Goal: Information Seeking & Learning: Learn about a topic

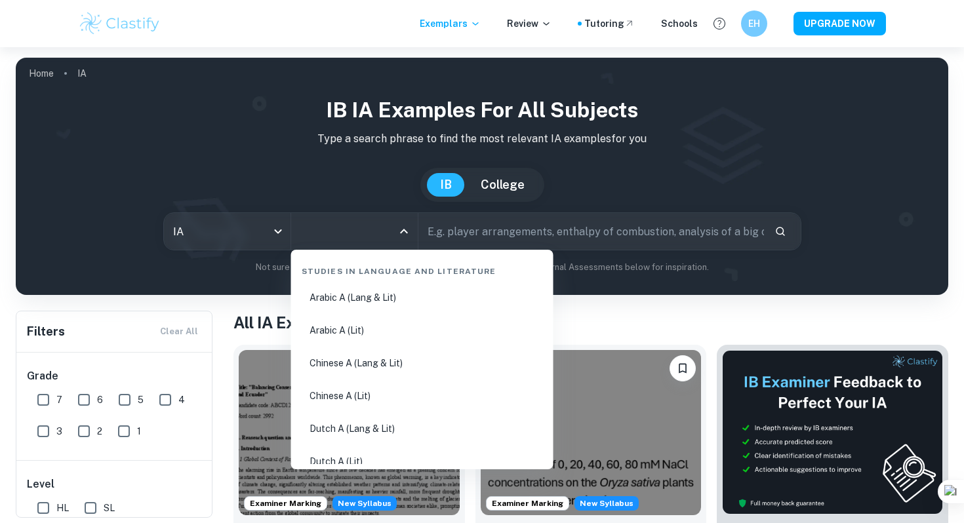
click at [332, 243] on input "All Subjects" at bounding box center [344, 231] width 95 height 25
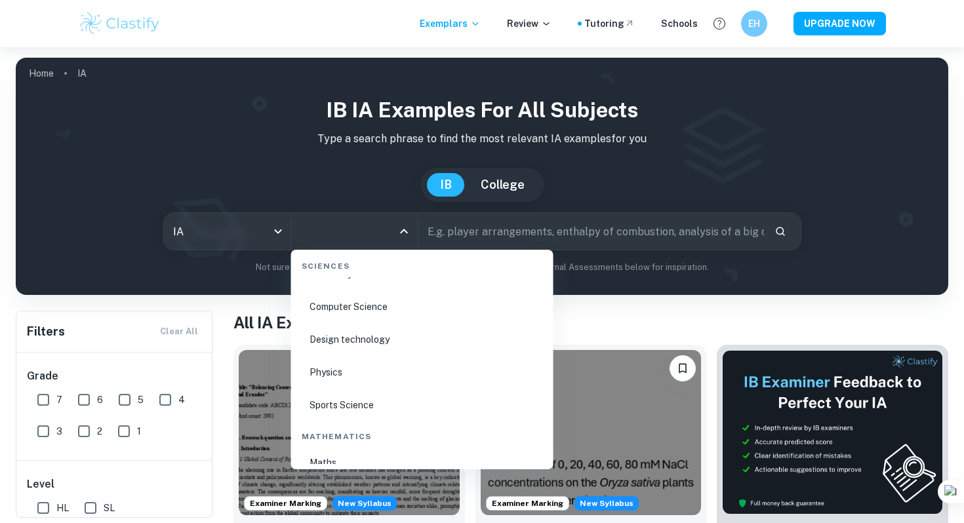
scroll to position [2097, 0]
click at [368, 401] on li "Sports Science" at bounding box center [422, 406] width 252 height 30
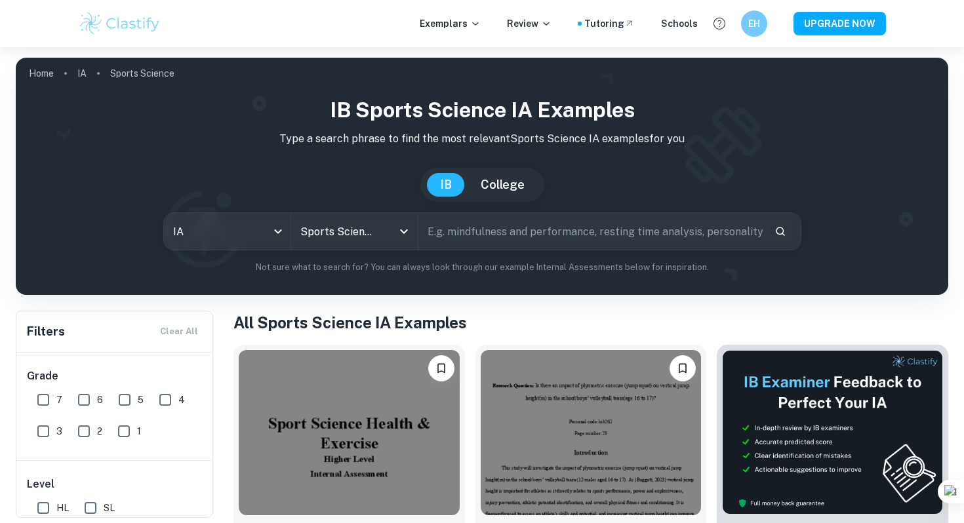
click at [509, 233] on input "text" at bounding box center [591, 231] width 346 height 37
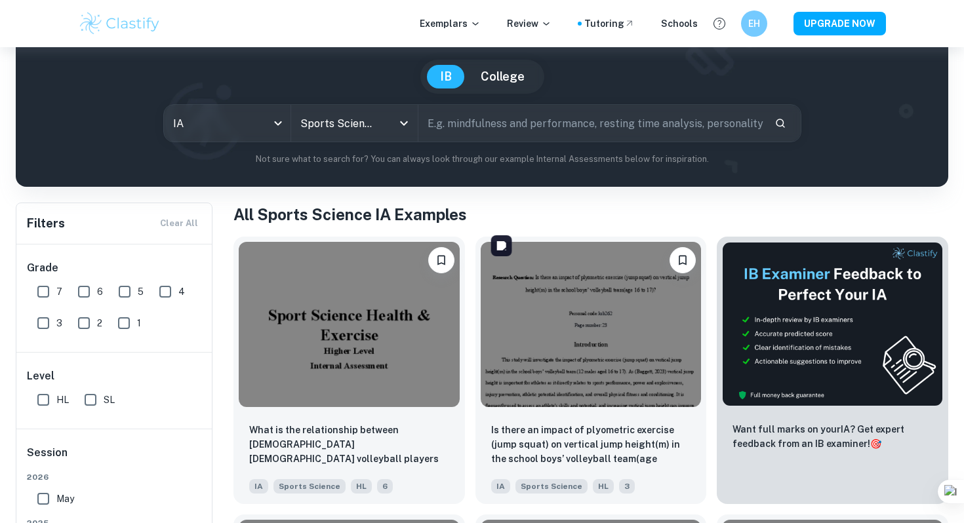
scroll to position [139, 0]
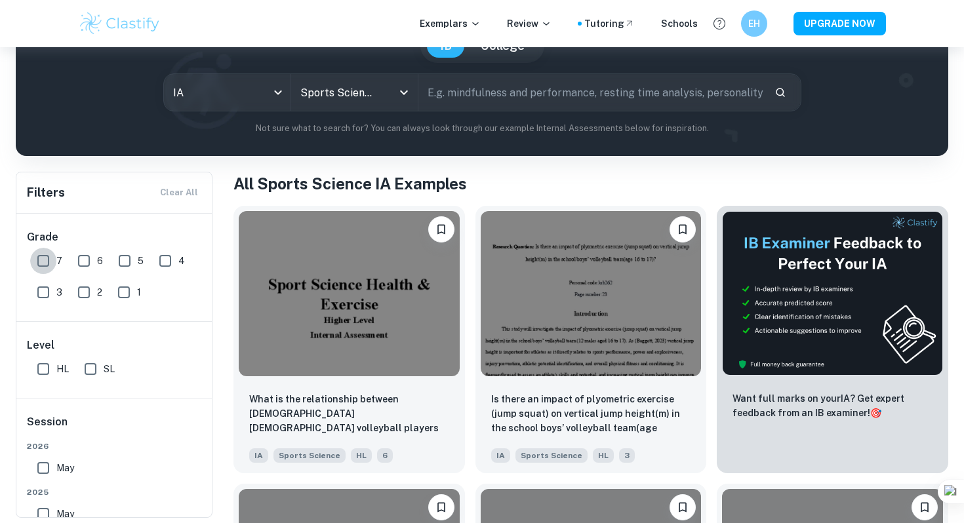
click at [45, 260] on input "7" at bounding box center [43, 261] width 26 height 26
checkbox input "true"
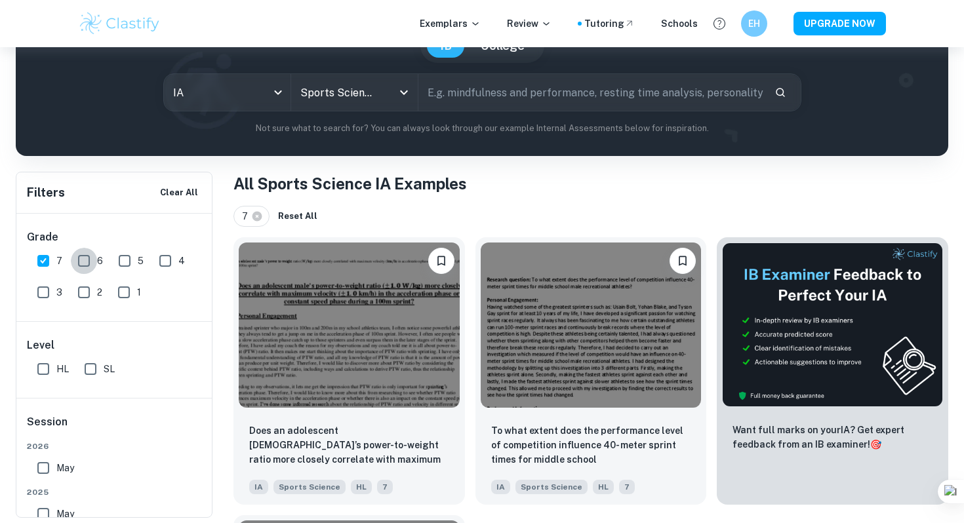
click at [83, 261] on input "6" at bounding box center [84, 261] width 26 height 26
checkbox input "true"
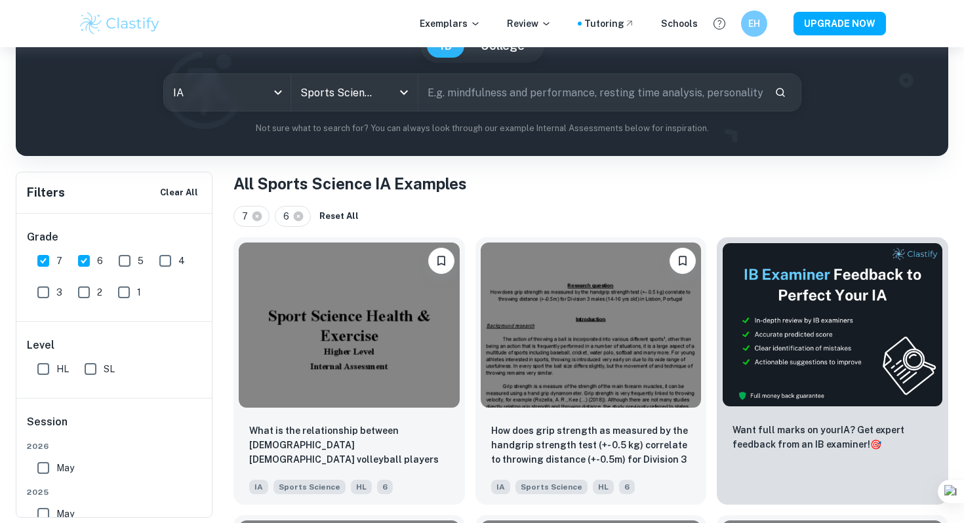
click at [95, 369] on input "SL" at bounding box center [90, 369] width 26 height 26
checkbox input "true"
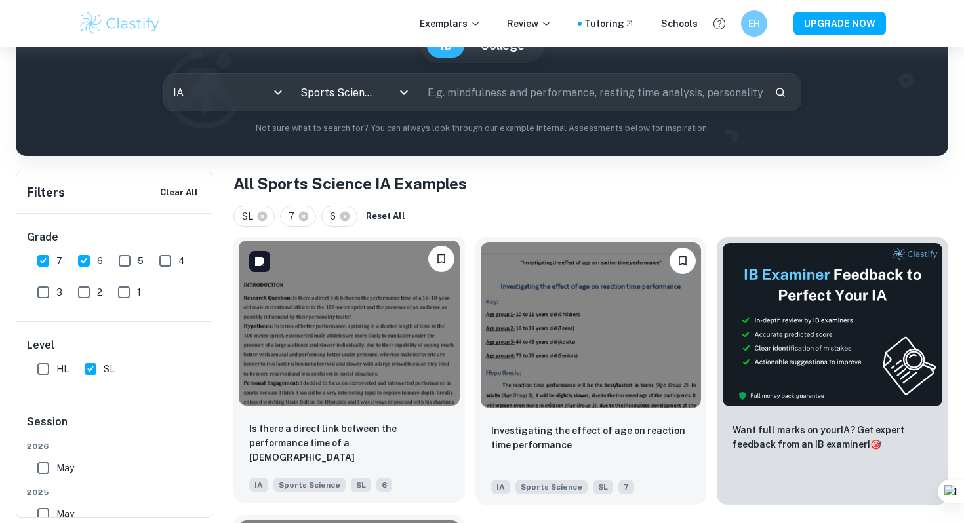
click at [340, 305] on img at bounding box center [349, 323] width 221 height 165
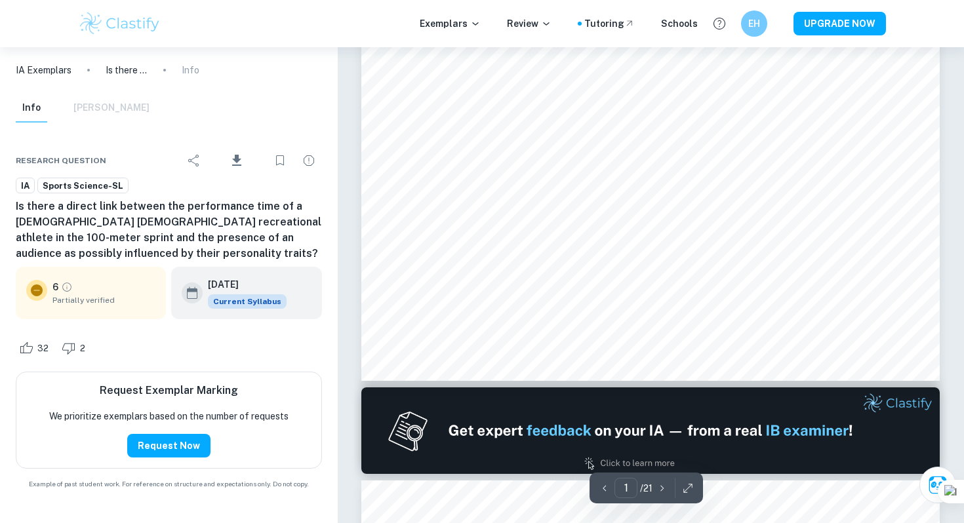
scroll to position [384, 0]
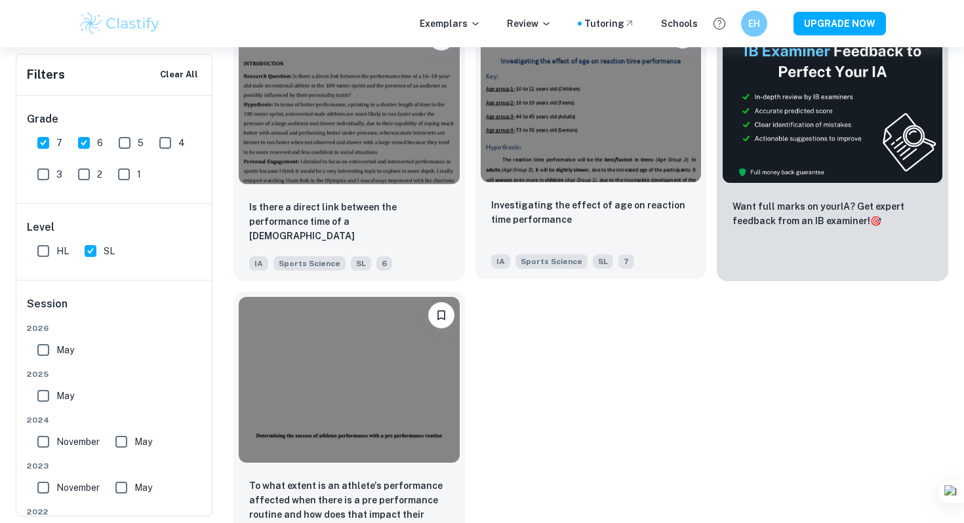
scroll to position [399, 0]
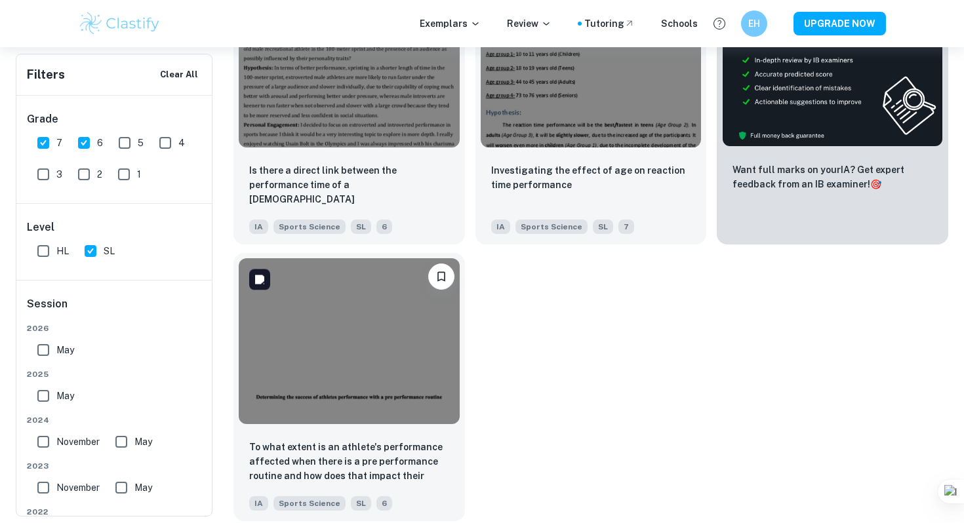
click at [409, 365] on img at bounding box center [349, 340] width 221 height 165
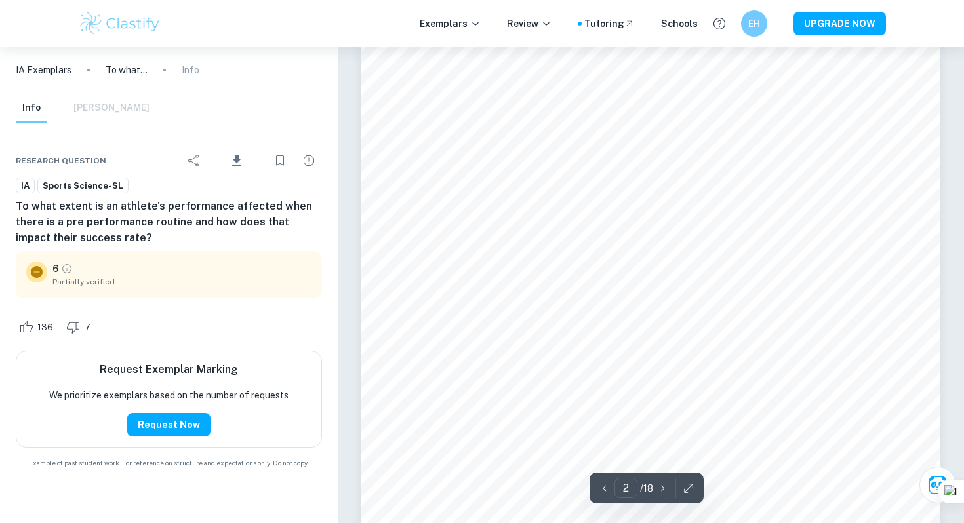
scroll to position [949, 0]
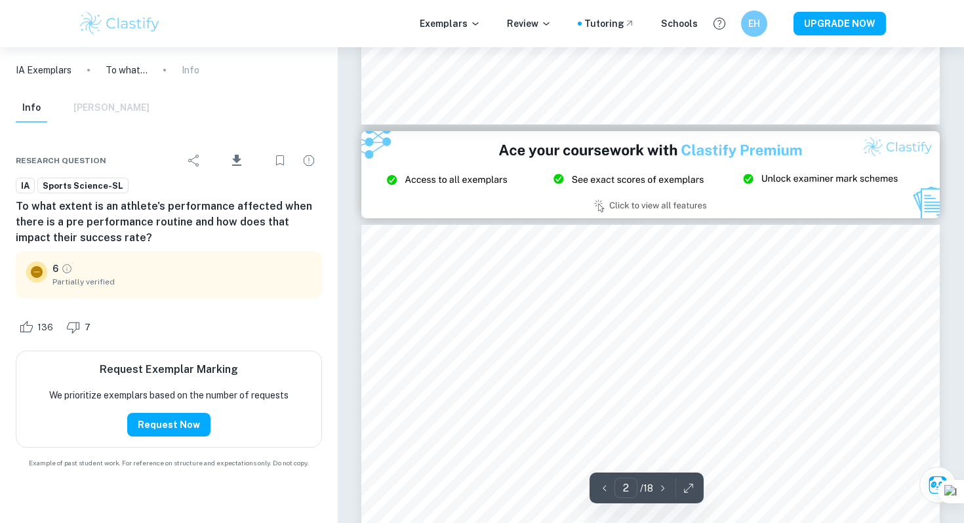
type input "3"
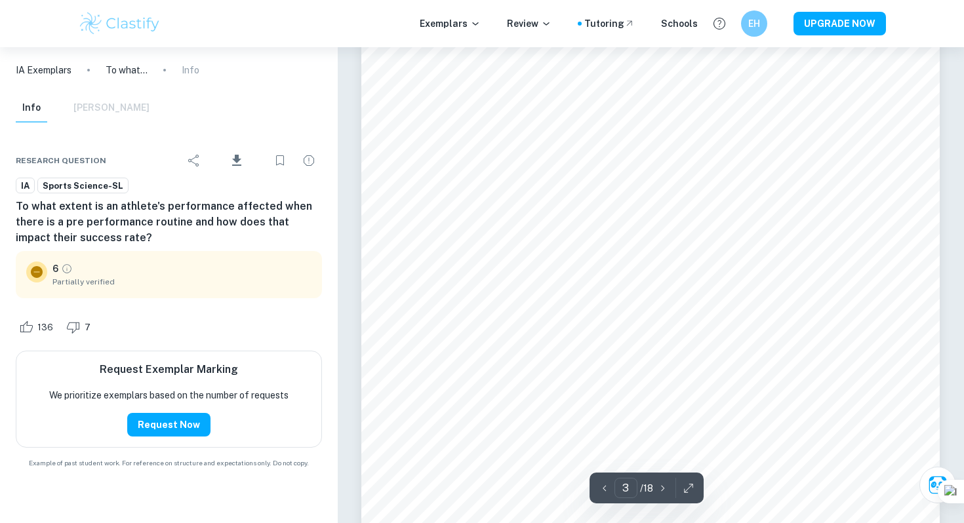
scroll to position [1616, 0]
